Goal: Transaction & Acquisition: Book appointment/travel/reservation

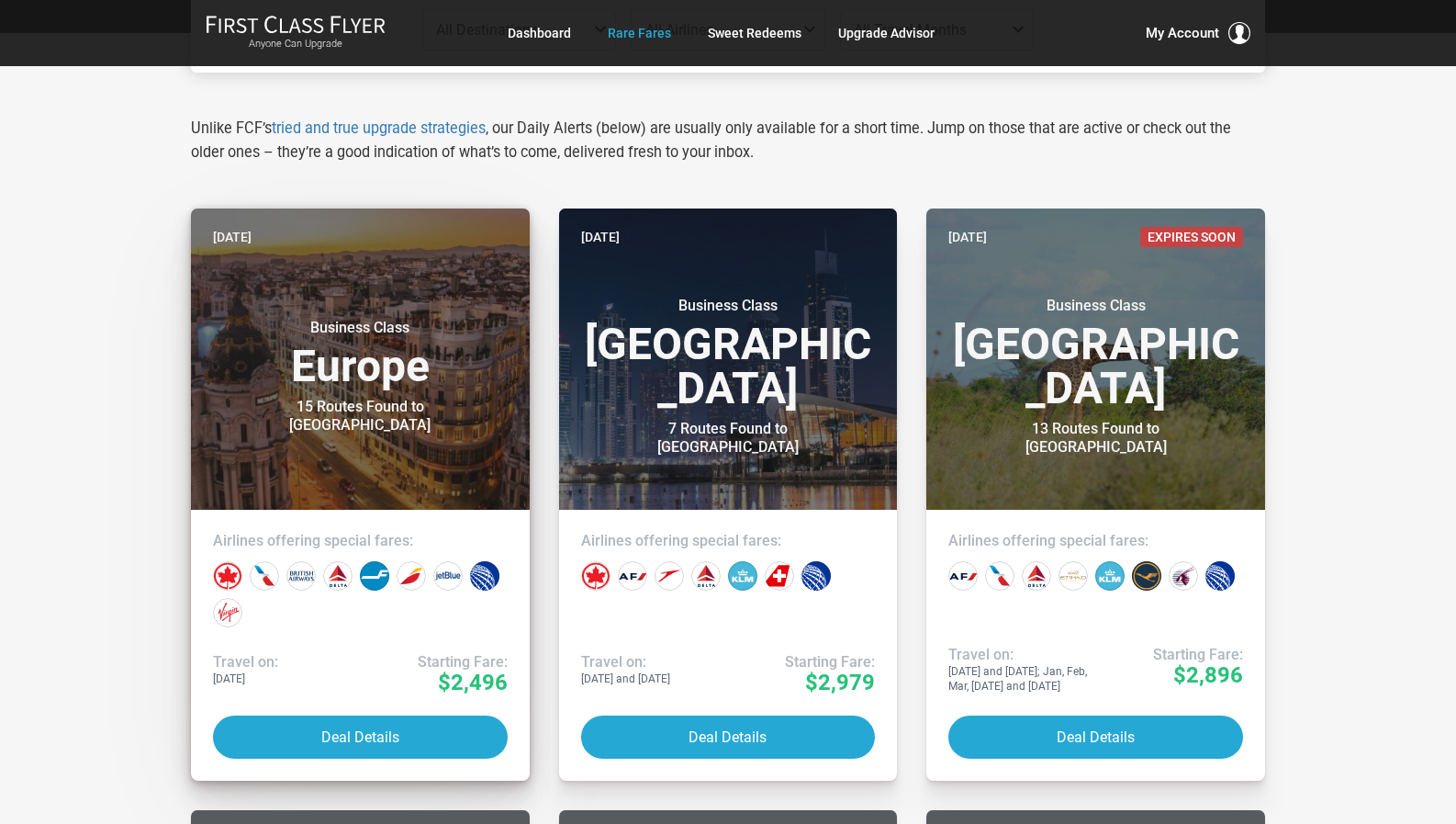
scroll to position [276, 0]
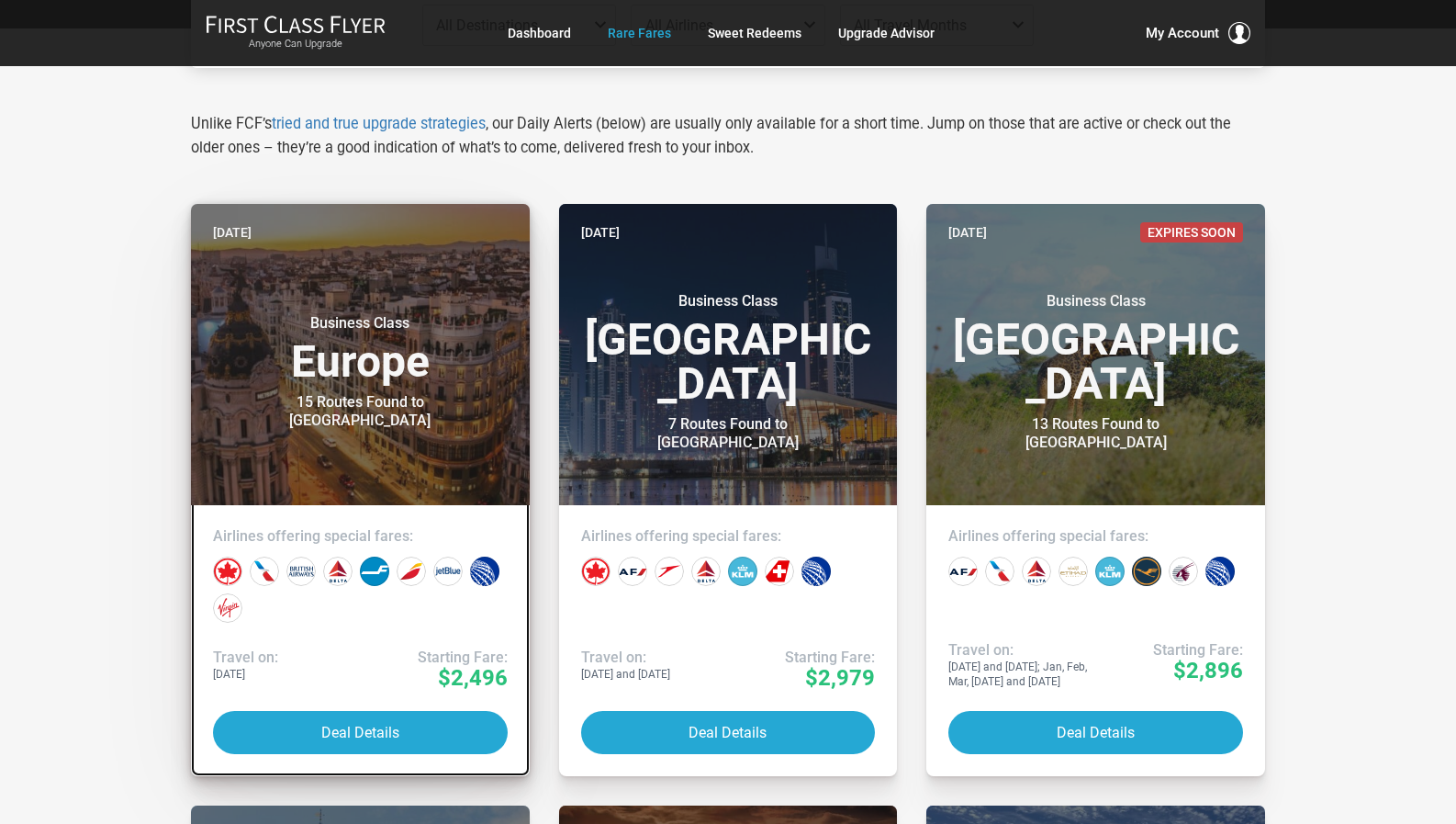
click at [350, 384] on h3 "Business Class Europe" at bounding box center [359, 349] width 294 height 70
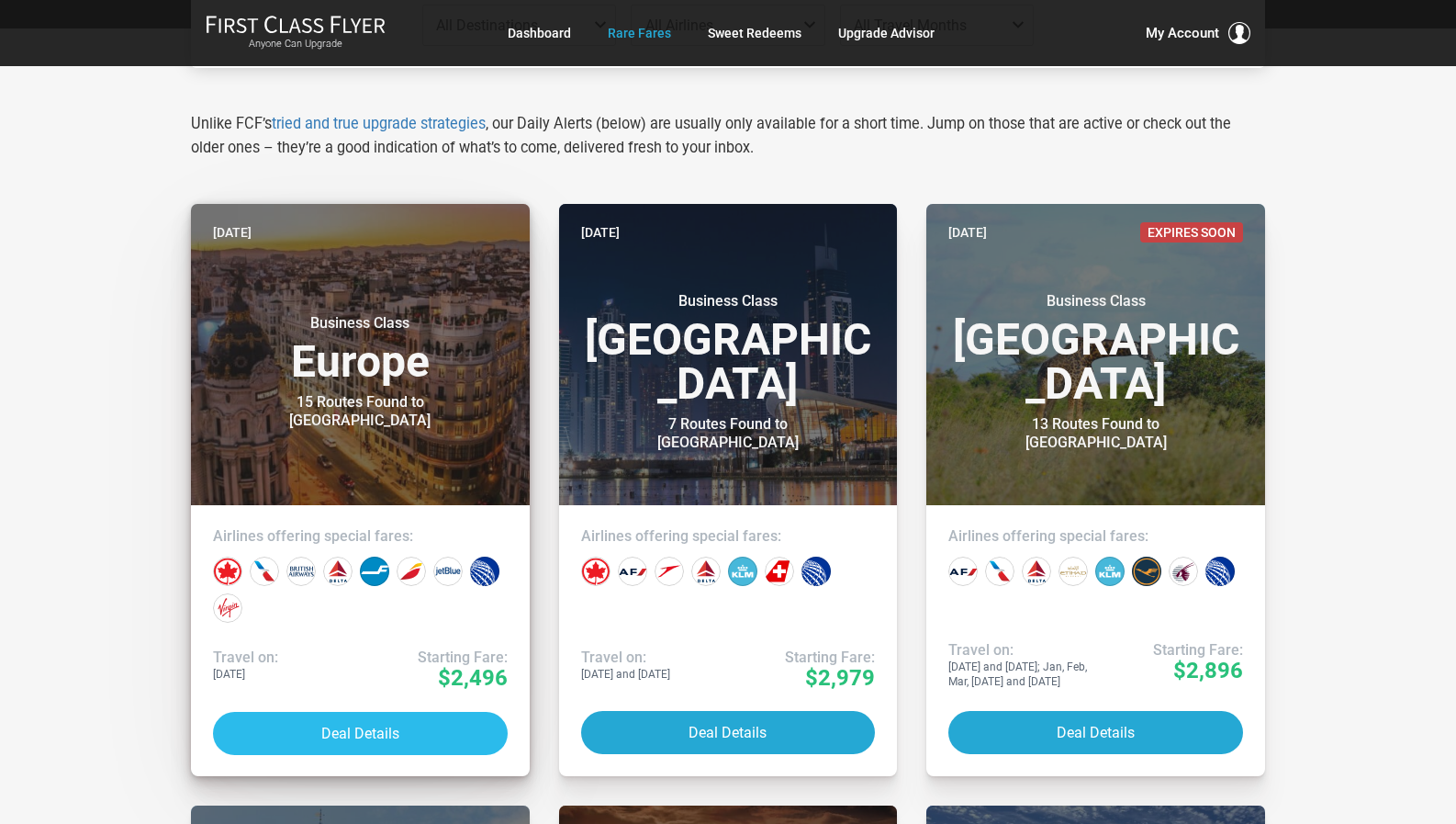
click at [337, 730] on button "Deal Details" at bounding box center [359, 733] width 294 height 43
click at [374, 726] on button "Deal Details" at bounding box center [359, 733] width 294 height 43
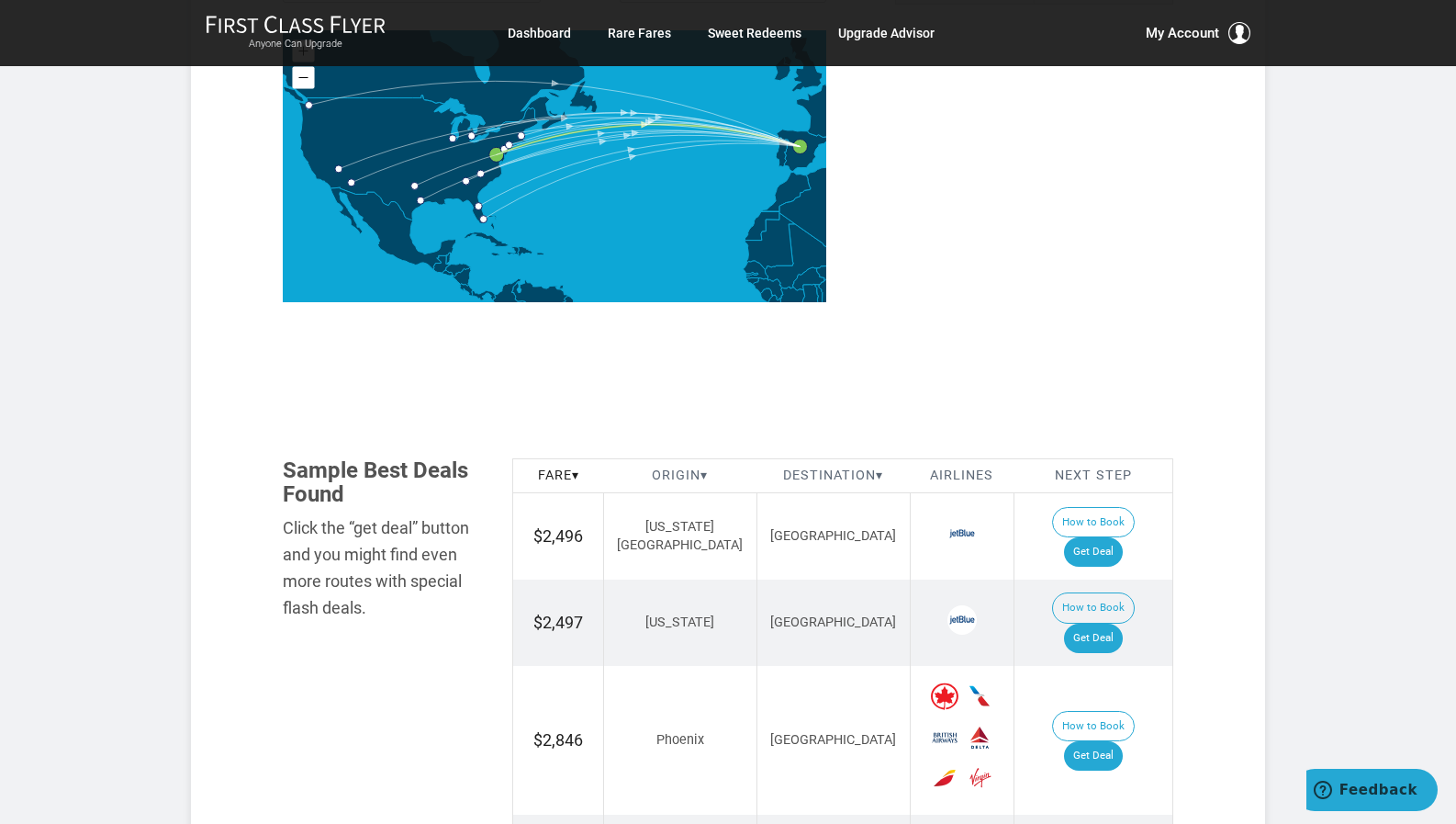
scroll to position [827, 0]
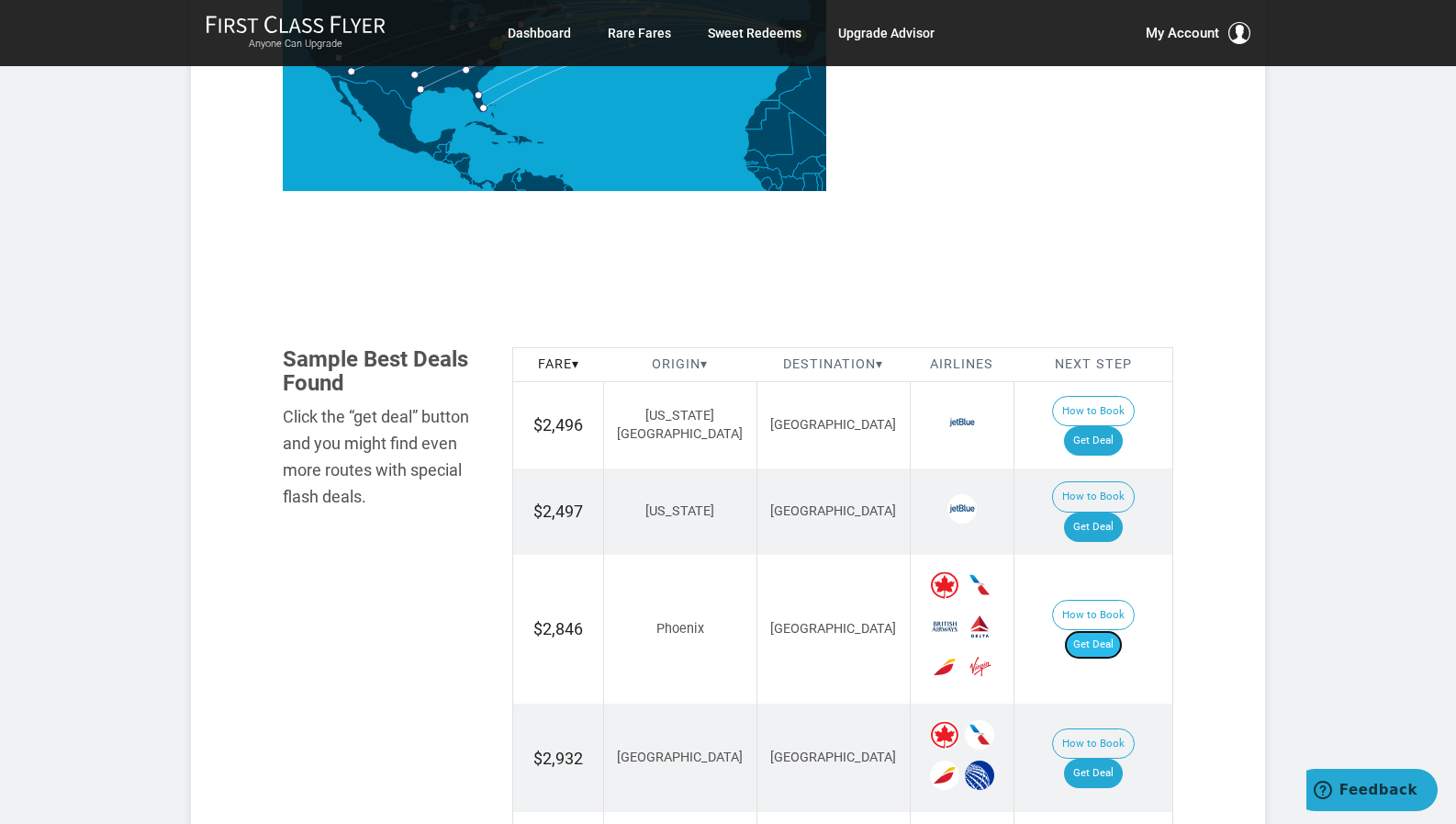
click at [1110, 630] on link "Get Deal" at bounding box center [1093, 644] width 58 height 29
